Goal: Task Accomplishment & Management: Complete application form

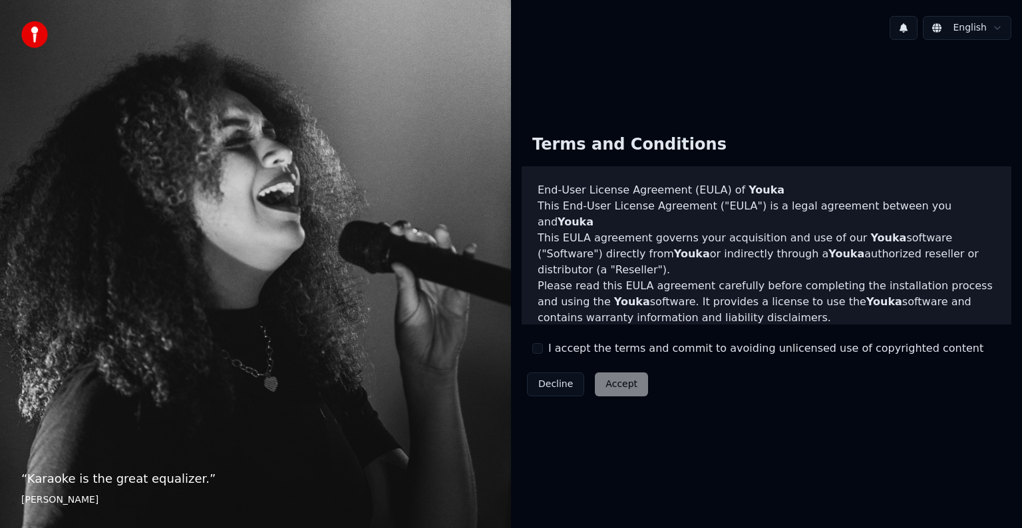
click at [575, 355] on label "I accept the terms and commit to avoiding unlicensed use of copyrighted content" at bounding box center [765, 349] width 435 height 16
click at [543, 354] on button "I accept the terms and commit to avoiding unlicensed use of copyrighted content" at bounding box center [537, 348] width 11 height 11
click at [630, 375] on button "Accept" at bounding box center [621, 385] width 53 height 24
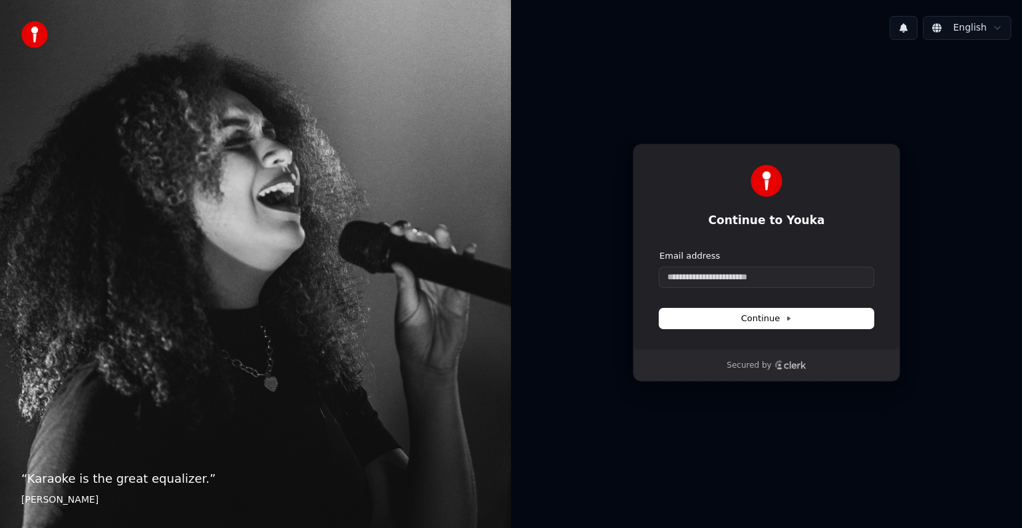
click at [972, 40] on div "English" at bounding box center [766, 27] width 511 height 45
click at [976, 33] on html "“ Karaoke is the great equalizer. ” [PERSON_NAME] [PERSON_NAME] Continue to You…" at bounding box center [511, 264] width 1022 height 528
click at [912, 25] on html "“ Karaoke is the great equalizer. ” [PERSON_NAME] [PERSON_NAME] Continue to You…" at bounding box center [511, 264] width 1022 height 528
click at [912, 25] on button at bounding box center [904, 28] width 28 height 24
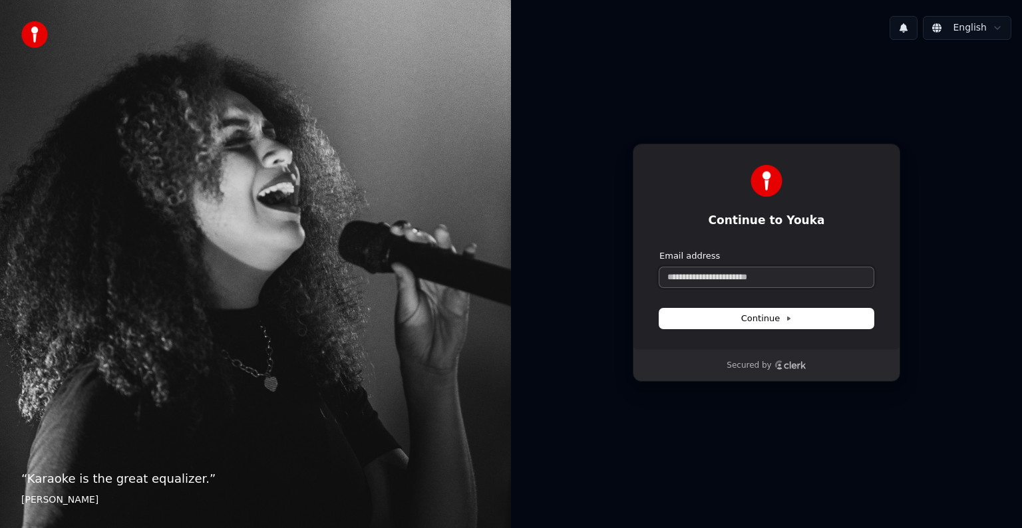
click at [706, 278] on input "Email address" at bounding box center [767, 278] width 214 height 20
paste input "**********"
click at [730, 321] on button "Continue" at bounding box center [767, 319] width 214 height 20
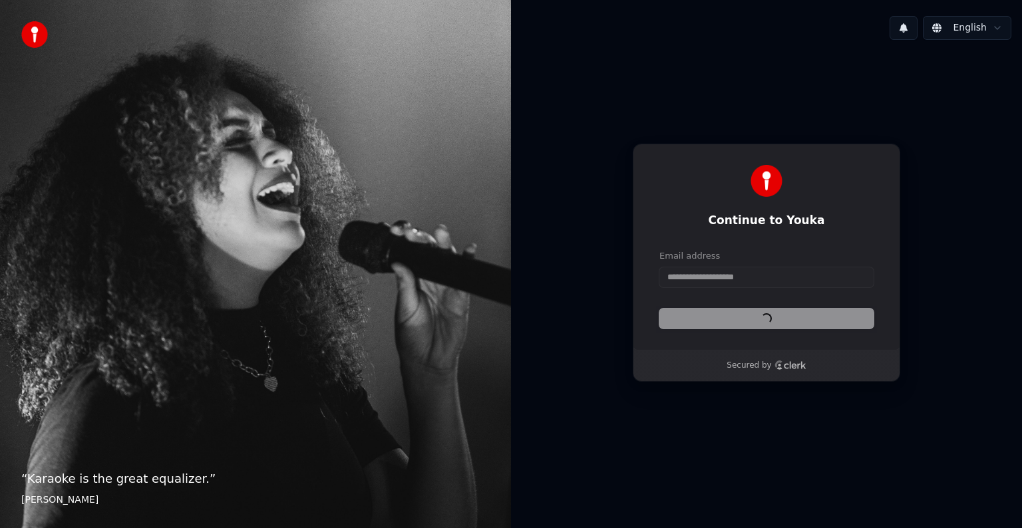
type input "**********"
